Goal: Information Seeking & Learning: Learn about a topic

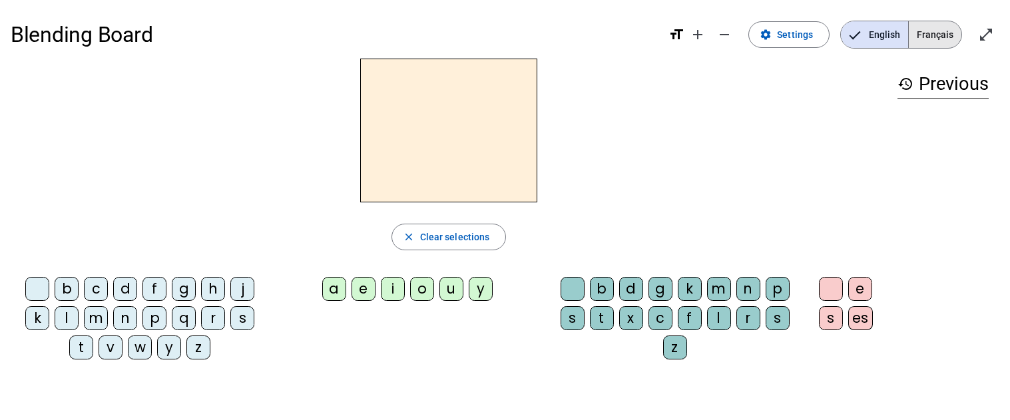
click at [921, 30] on span "Français" at bounding box center [935, 34] width 53 height 27
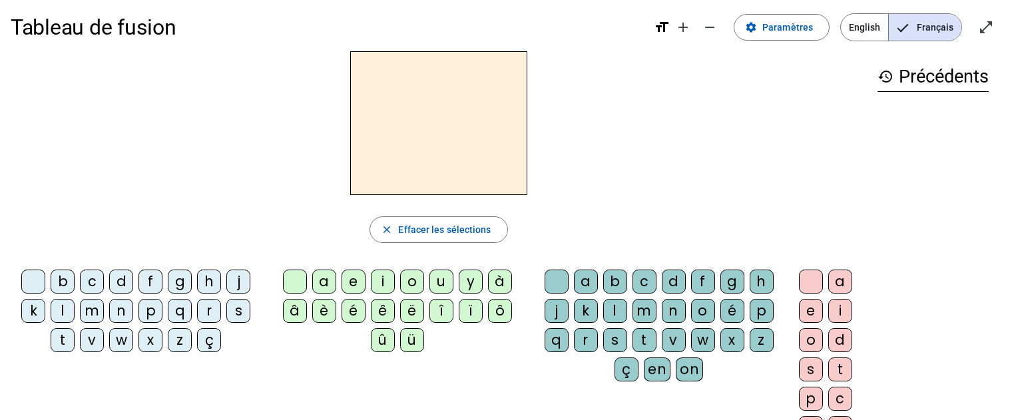
scroll to position [21, 0]
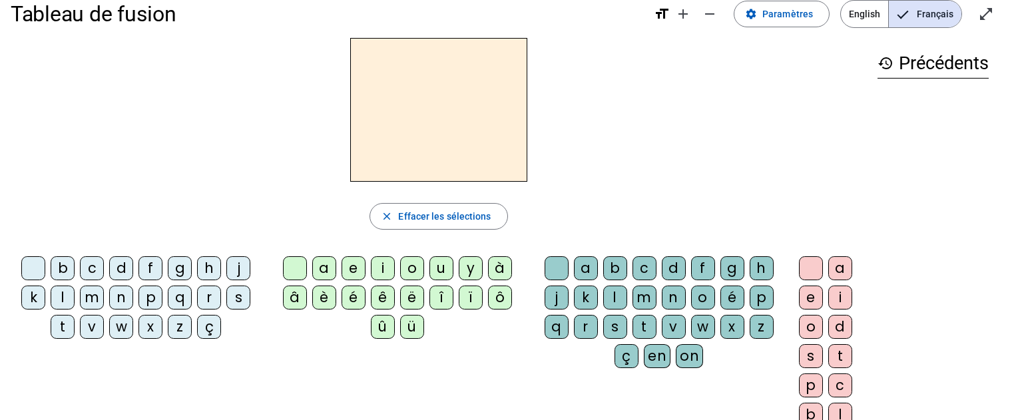
click at [64, 296] on div "l" at bounding box center [63, 298] width 24 height 24
click at [325, 270] on div "a" at bounding box center [324, 268] width 24 height 24
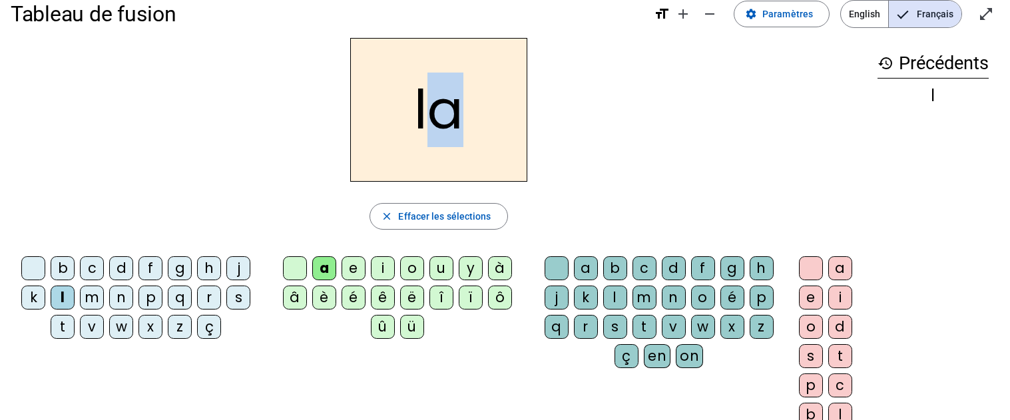
drag, startPoint x: 435, startPoint y: 115, endPoint x: 501, endPoint y: 109, distance: 66.1
click at [501, 109] on h2 "la" at bounding box center [438, 110] width 177 height 144
click at [352, 266] on div "e" at bounding box center [354, 268] width 24 height 24
drag, startPoint x: 429, startPoint y: 111, endPoint x: 509, endPoint y: 115, distance: 80.0
click at [509, 115] on h2 "le" at bounding box center [438, 110] width 177 height 144
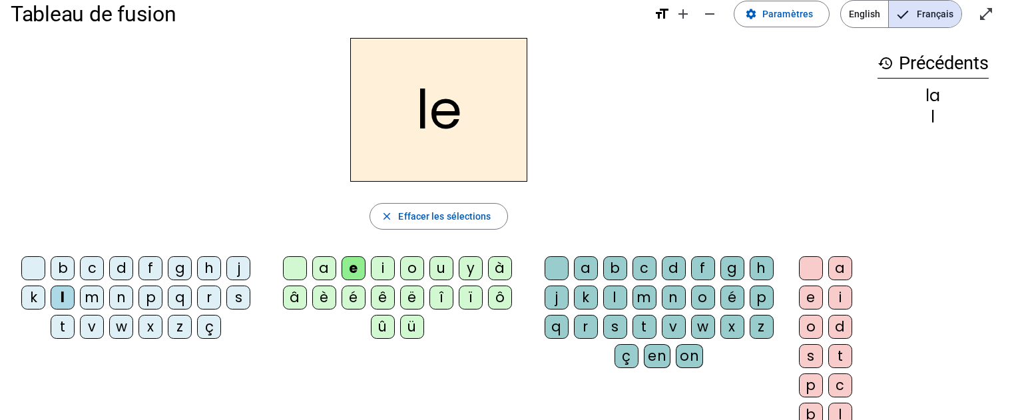
click at [438, 270] on div "u" at bounding box center [441, 268] width 24 height 24
drag, startPoint x: 415, startPoint y: 109, endPoint x: 429, endPoint y: 106, distance: 14.9
click at [429, 106] on h2 "lu" at bounding box center [438, 110] width 177 height 144
click at [62, 328] on div "t" at bounding box center [63, 327] width 24 height 24
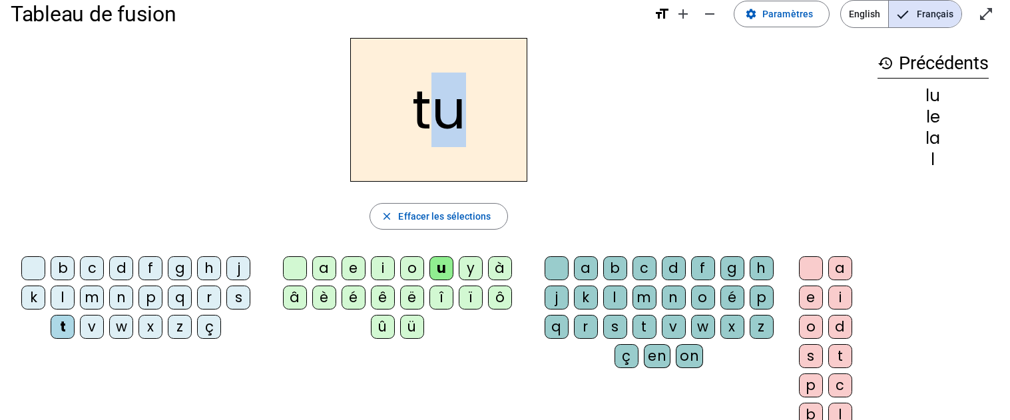
drag, startPoint x: 437, startPoint y: 113, endPoint x: 474, endPoint y: 111, distance: 36.7
click at [474, 111] on h2 "tu" at bounding box center [438, 110] width 177 height 144
click at [353, 266] on div "e" at bounding box center [354, 268] width 24 height 24
drag, startPoint x: 439, startPoint y: 106, endPoint x: 475, endPoint y: 101, distance: 35.7
click at [475, 101] on h2 "te" at bounding box center [438, 110] width 177 height 144
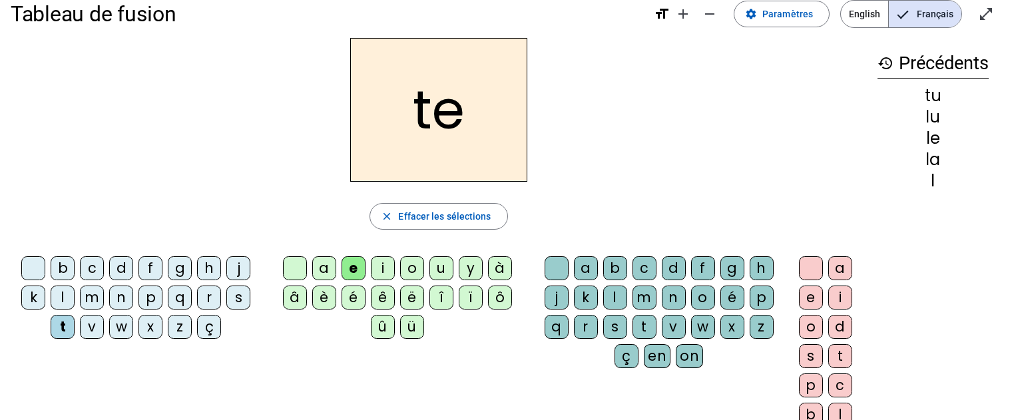
click at [324, 268] on div "a" at bounding box center [324, 268] width 24 height 24
click at [54, 295] on div "l" at bounding box center [63, 298] width 24 height 24
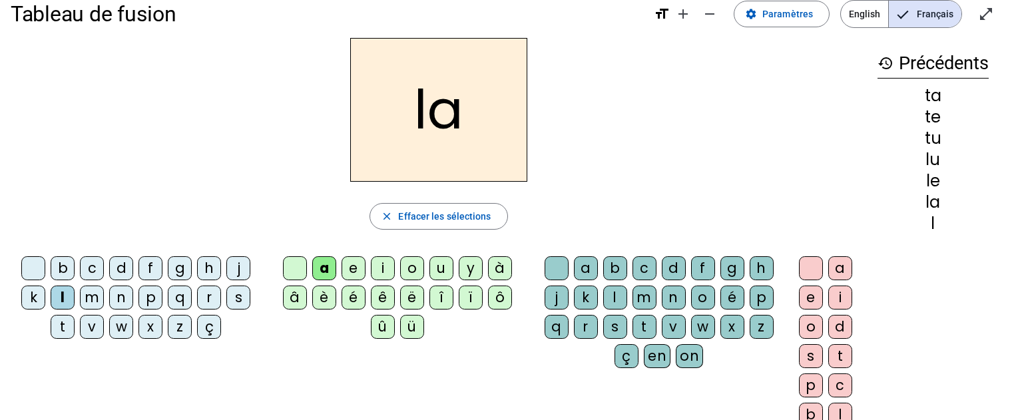
click at [350, 272] on div "e" at bounding box center [354, 268] width 24 height 24
click at [448, 272] on div "u" at bounding box center [441, 268] width 24 height 24
drag, startPoint x: 415, startPoint y: 115, endPoint x: 421, endPoint y: 111, distance: 7.4
click at [421, 111] on h2 "lu" at bounding box center [438, 110] width 177 height 144
click at [63, 330] on div "t" at bounding box center [63, 327] width 24 height 24
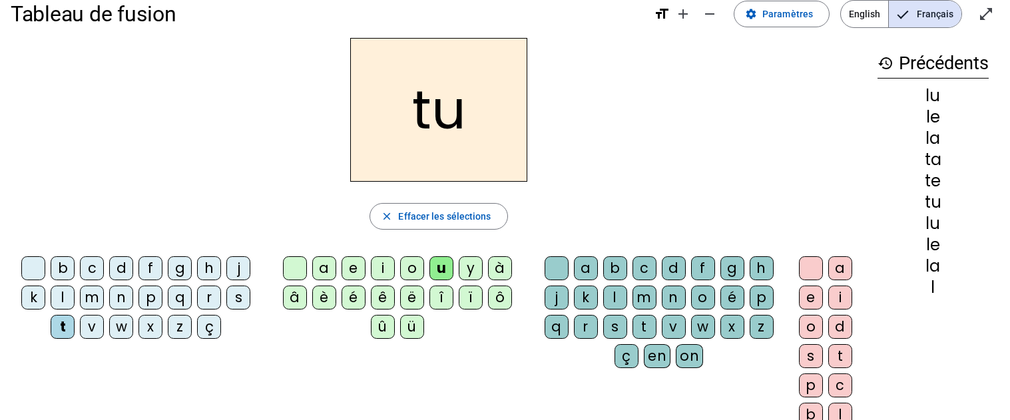
click at [349, 273] on div "e" at bounding box center [354, 268] width 24 height 24
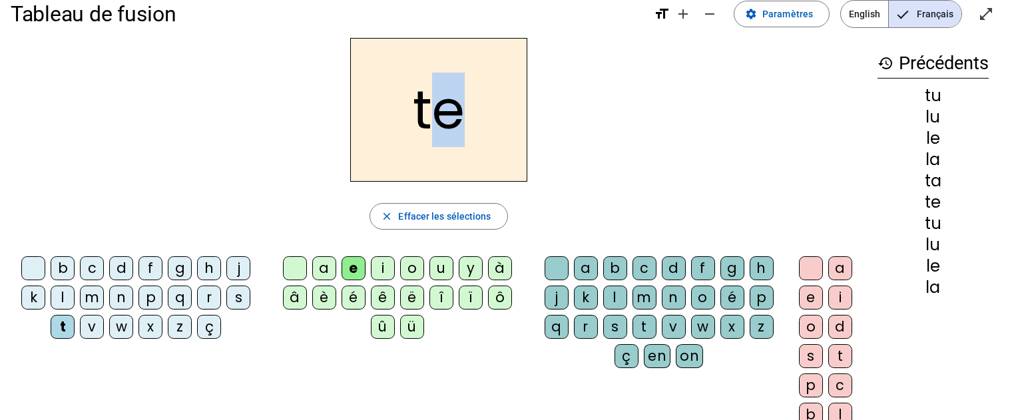
drag, startPoint x: 442, startPoint y: 116, endPoint x: 470, endPoint y: 109, distance: 28.7
click at [470, 109] on h2 "te" at bounding box center [438, 110] width 177 height 144
click at [325, 275] on div "a" at bounding box center [324, 268] width 24 height 24
